Goal: Task Accomplishment & Management: Use online tool/utility

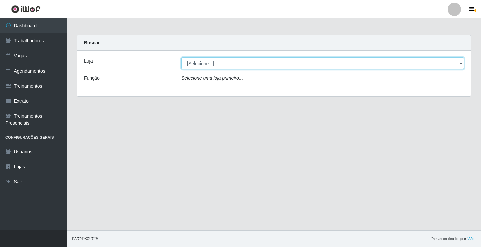
click at [208, 64] on select "[Selecione...] Sapore D'italia" at bounding box center [322, 63] width 283 height 12
select select "266"
click at [181, 57] on select "[Selecione...] Sapore D'italia" at bounding box center [322, 63] width 283 height 12
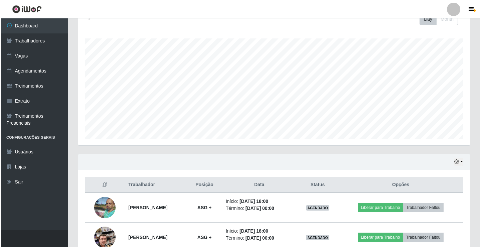
scroll to position [137, 0]
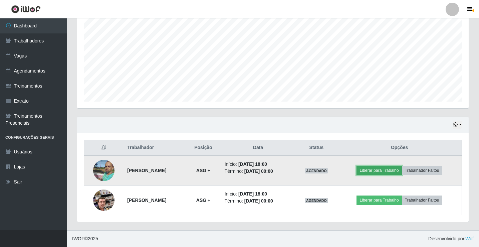
click at [377, 170] on button "Liberar para Trabalho" at bounding box center [379, 170] width 45 height 9
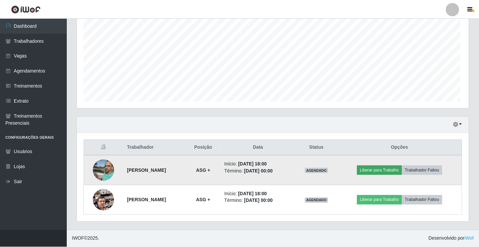
scroll to position [139, 388]
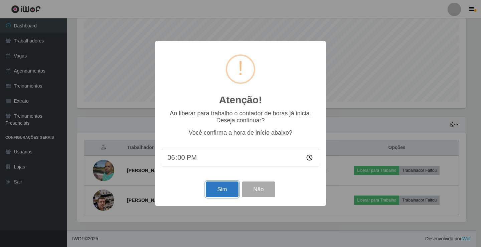
click at [229, 188] on button "Sim" at bounding box center [222, 189] width 32 height 16
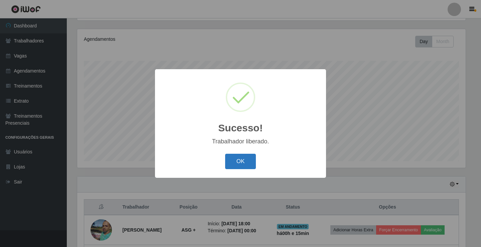
click at [249, 156] on button "OK" at bounding box center [240, 162] width 31 height 16
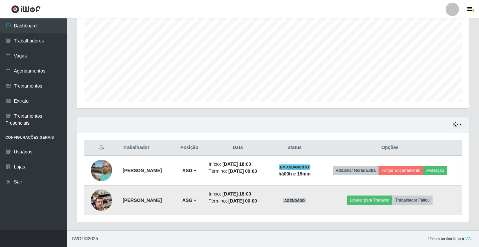
scroll to position [333813, 333560]
click at [363, 199] on button "Liberar para Trabalho" at bounding box center [369, 199] width 45 height 9
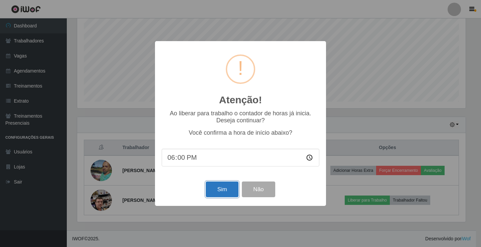
click at [217, 190] on button "Sim" at bounding box center [222, 189] width 32 height 16
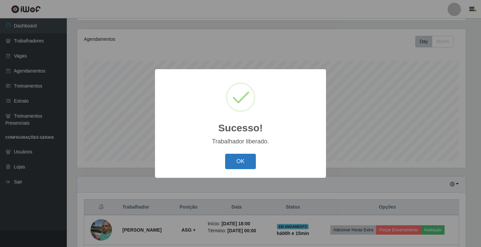
click at [232, 166] on button "OK" at bounding box center [240, 162] width 31 height 16
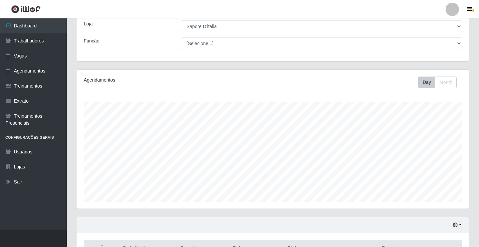
scroll to position [137, 0]
